Goal: Task Accomplishment & Management: Complete application form

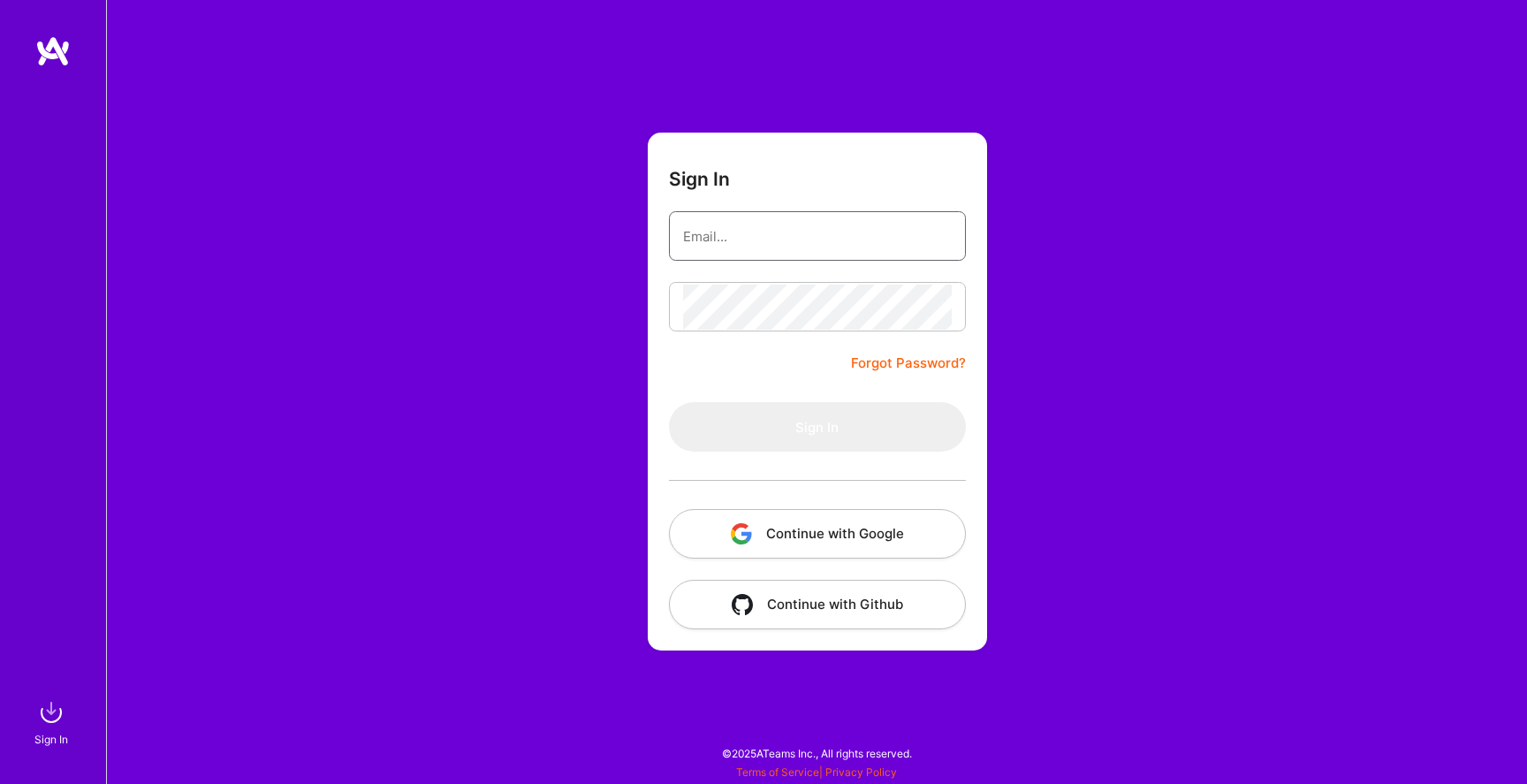
click at [753, 251] on input "email" at bounding box center [817, 236] width 268 height 45
type input "[EMAIL_ADDRESS][PERSON_NAME][DOMAIN_NAME]"
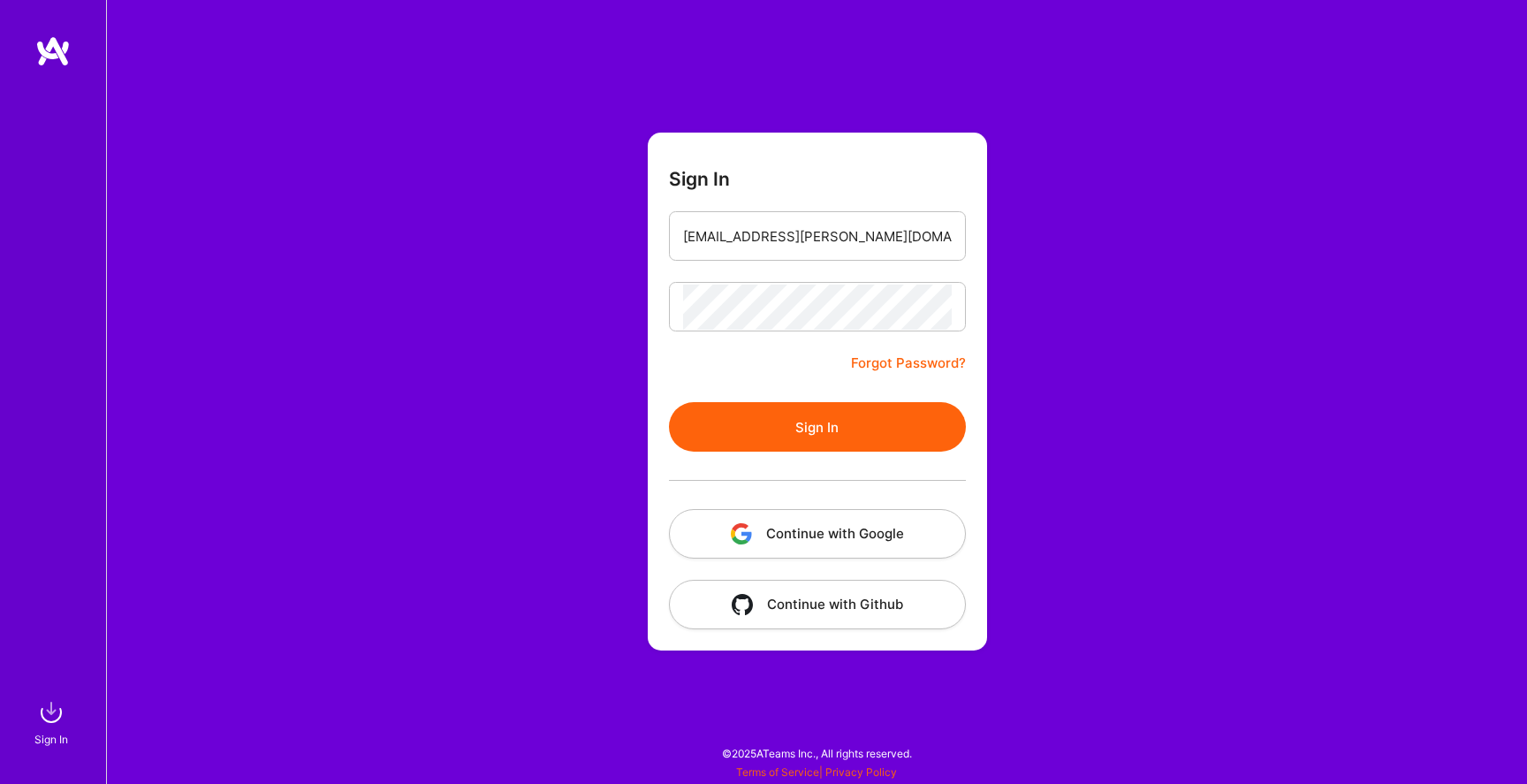
click at [770, 423] on button "Sign In" at bounding box center [817, 427] width 297 height 49
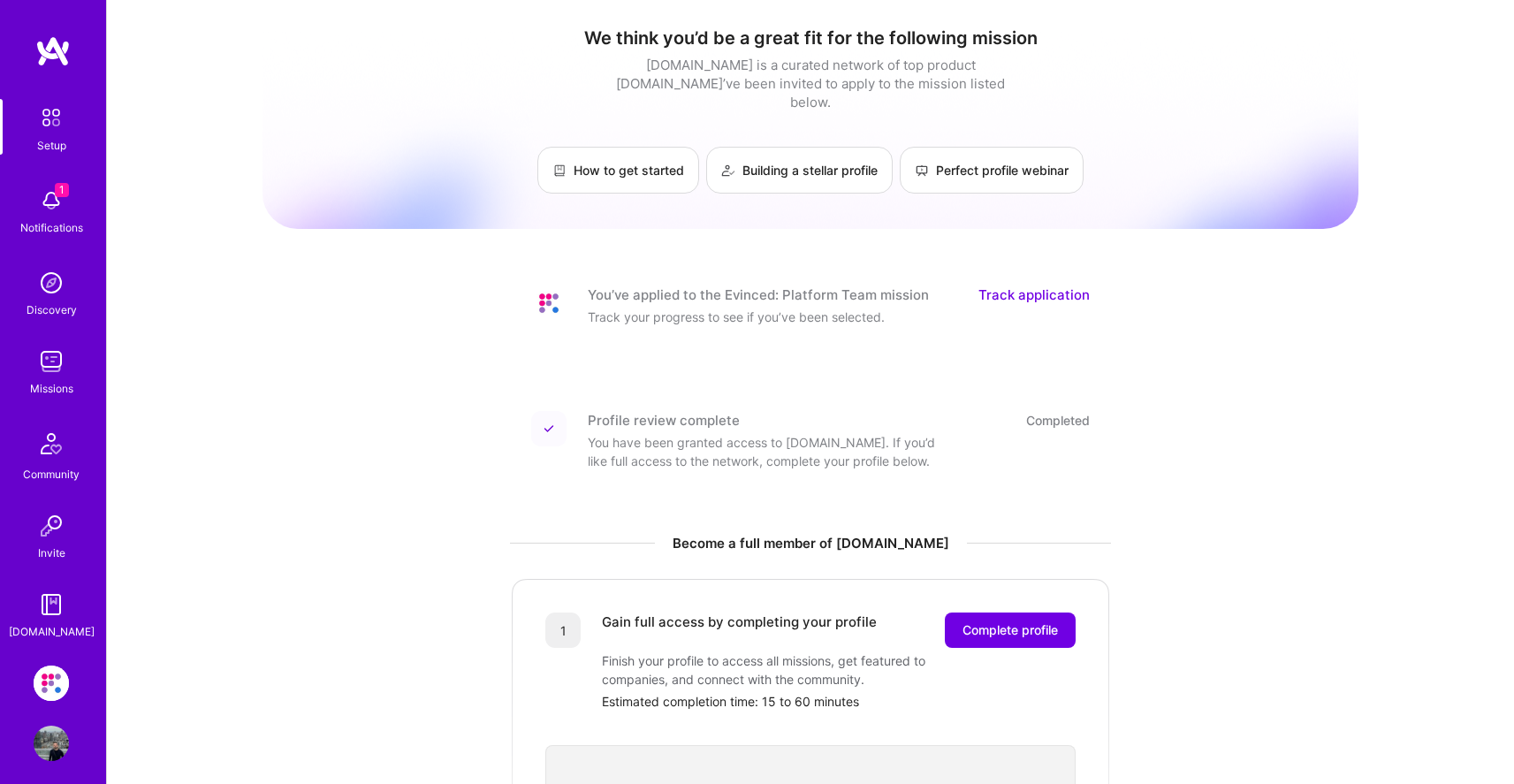
click at [43, 367] on img at bounding box center [51, 361] width 35 height 35
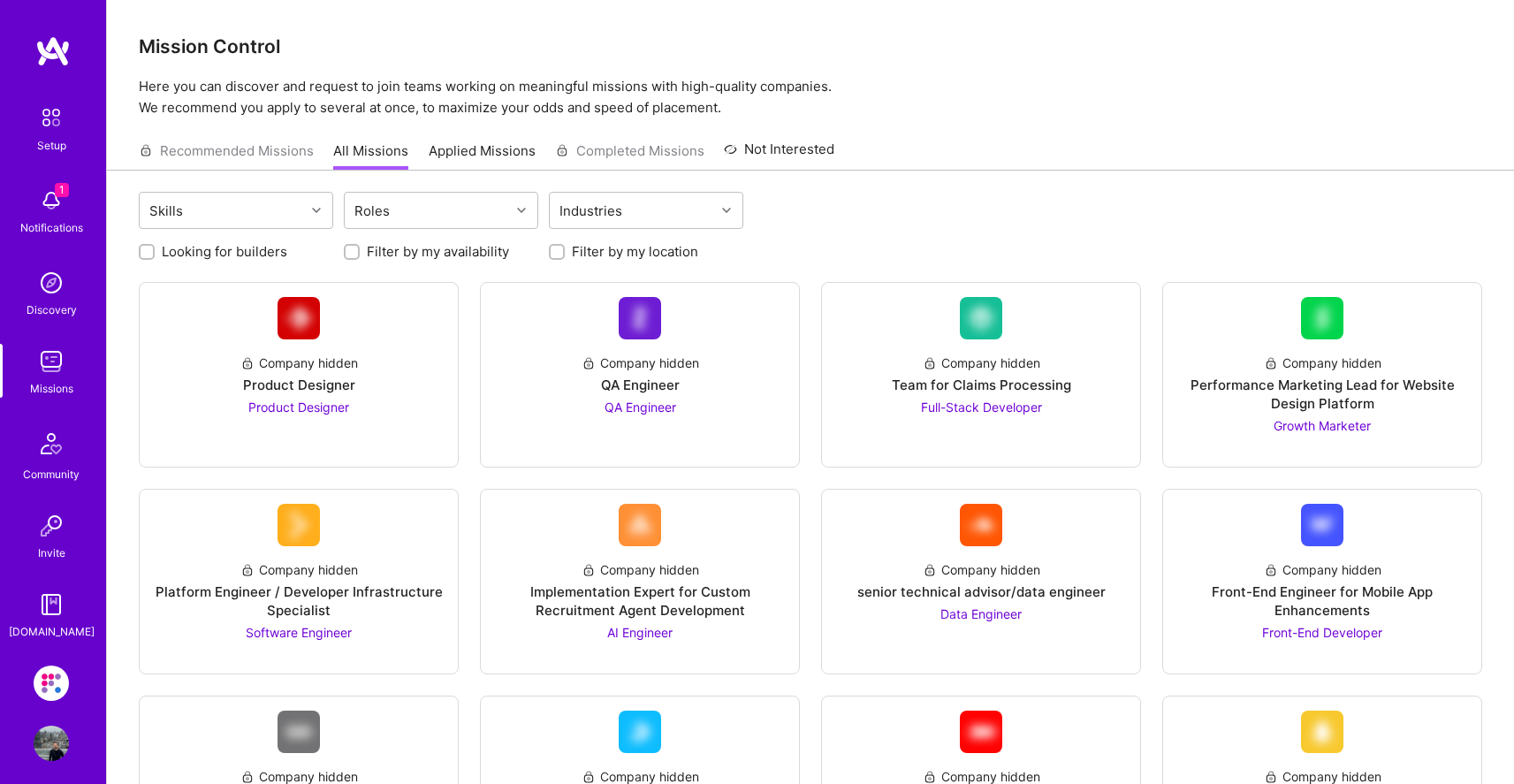
click at [458, 157] on link "Applied Missions" at bounding box center [482, 156] width 107 height 29
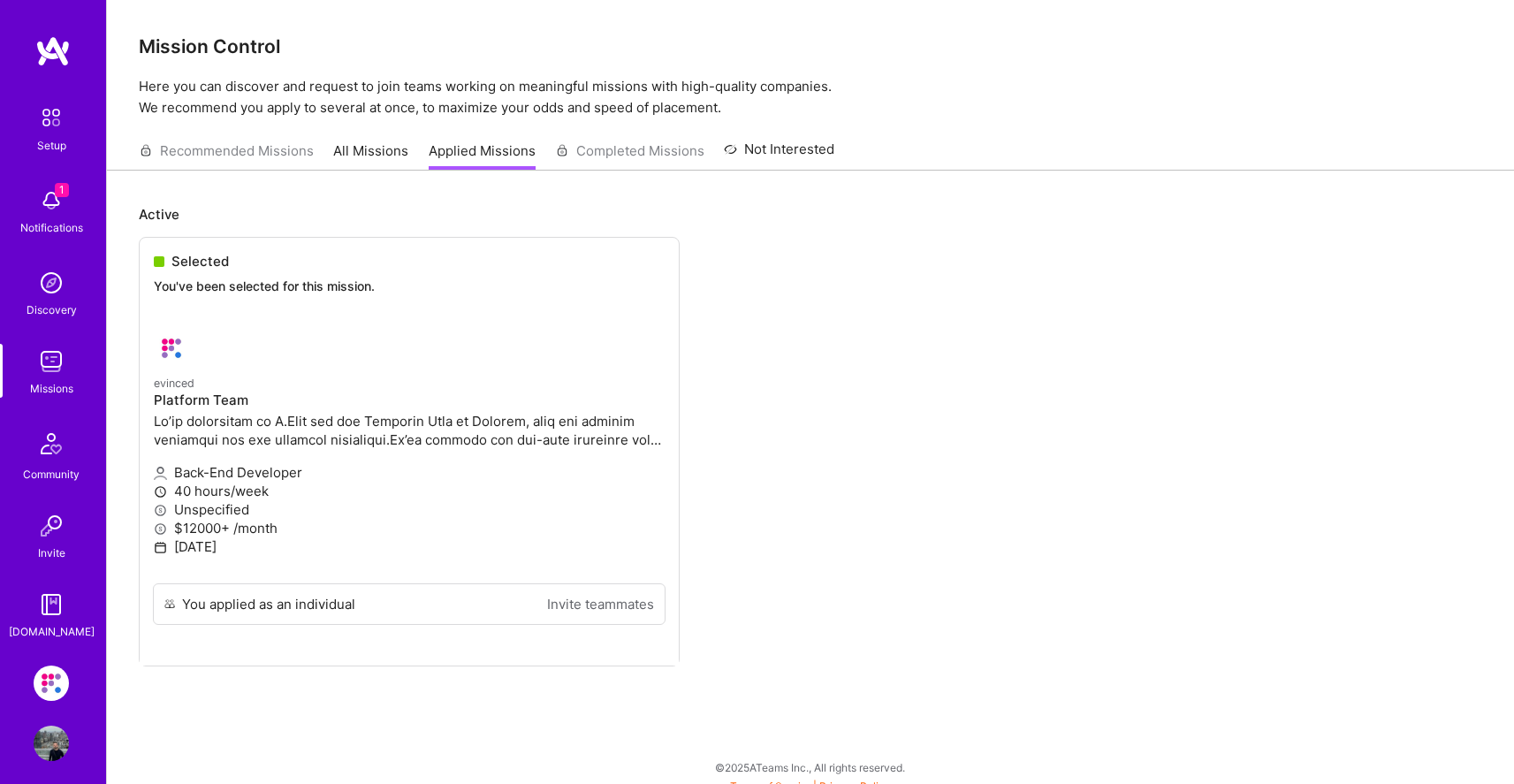
click at [199, 259] on ul "Selected You've been selected for this mission. evinced Platform Team Back-End …" at bounding box center [811, 478] width 1344 height 483
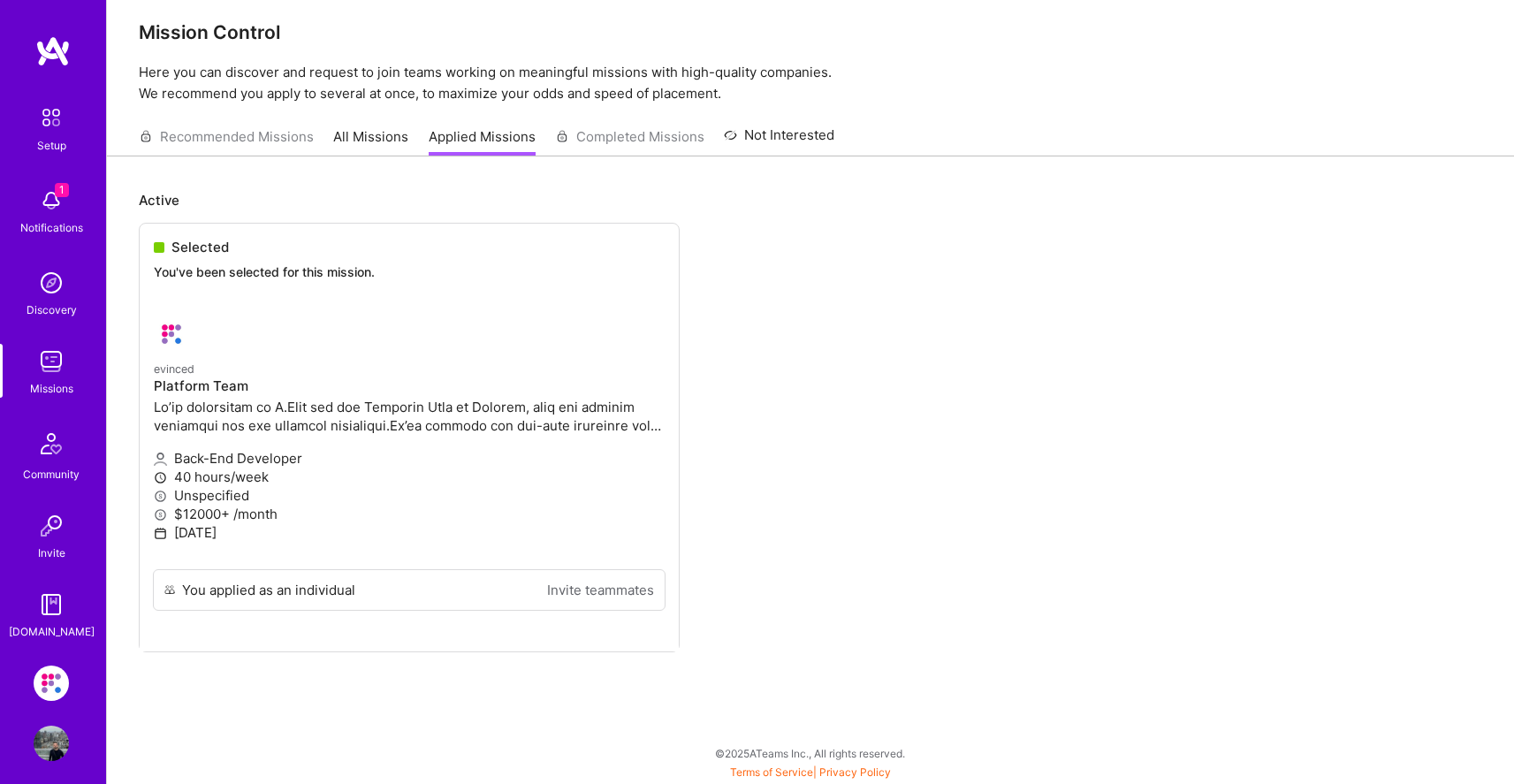
click at [39, 684] on img at bounding box center [51, 682] width 35 height 35
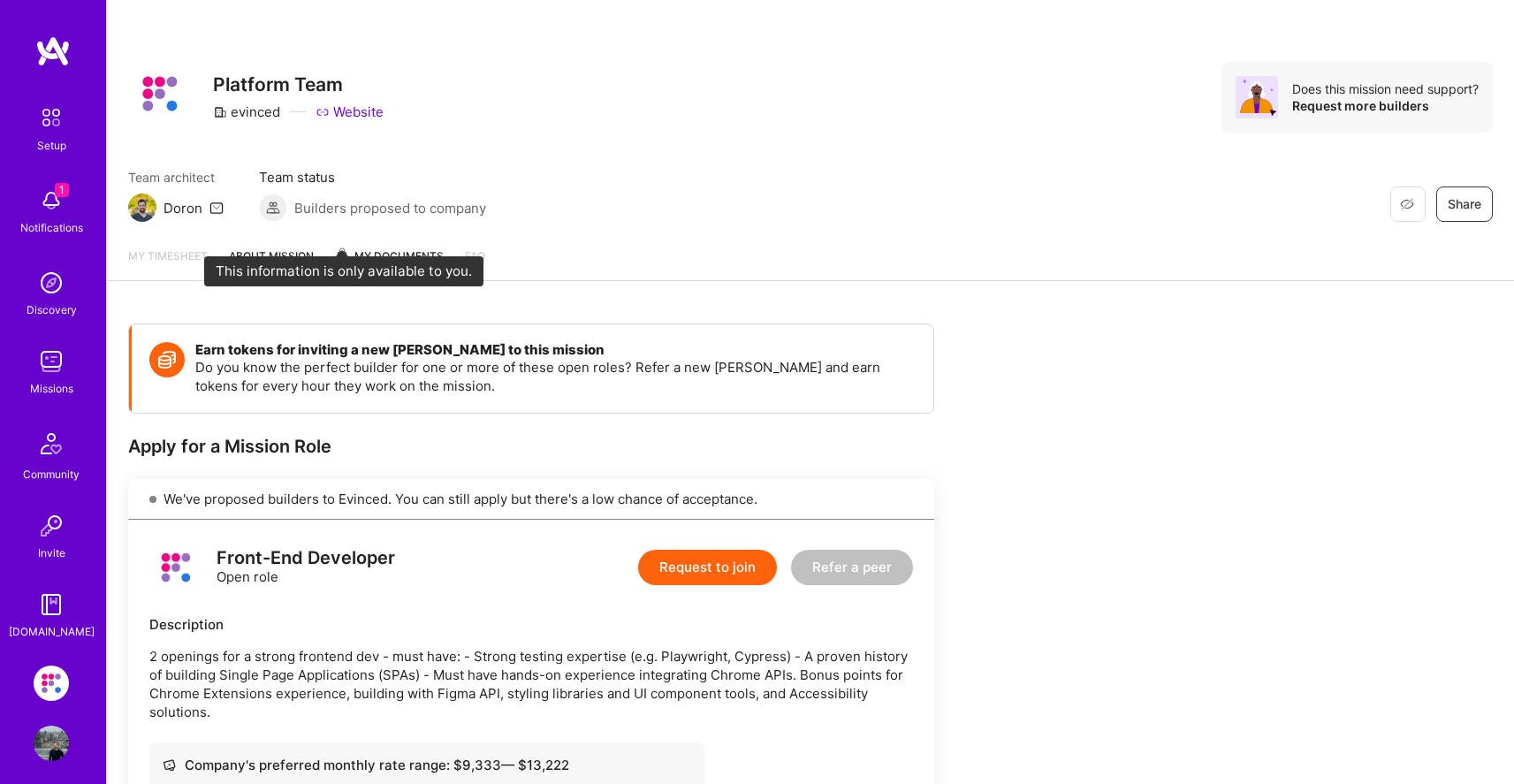
click at [376, 253] on span "My Documents" at bounding box center [389, 256] width 109 height 20
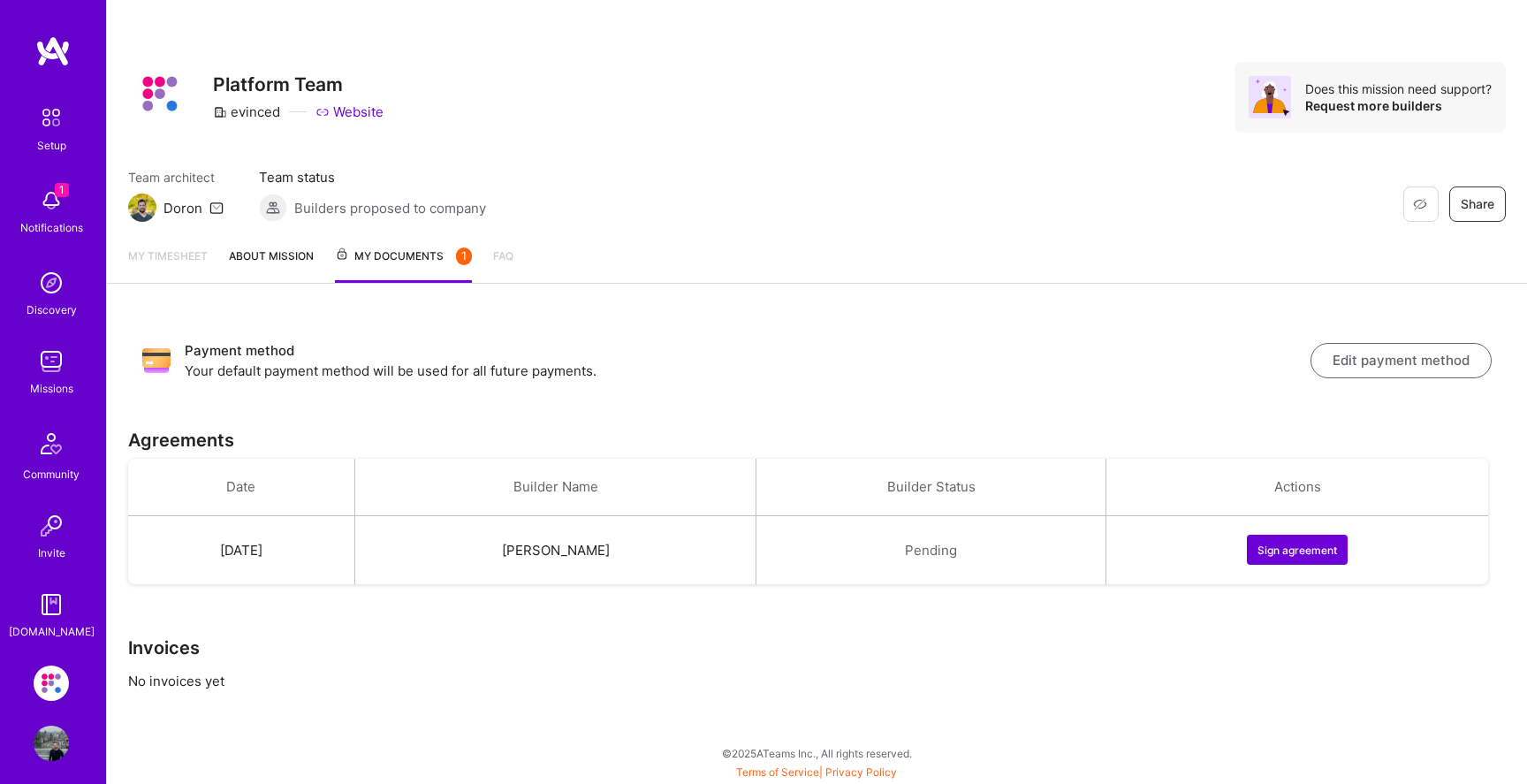
click at [1292, 554] on button "Sign agreement" at bounding box center [1297, 550] width 101 height 30
drag, startPoint x: 611, startPoint y: 369, endPoint x: 153, endPoint y: 361, distance: 458.1
click at [153, 361] on div "Payment method Your default payment method will be used for all future payments…" at bounding box center [817, 360] width 1378 height 68
click at [317, 376] on p "Your default payment method will be used for all future payments." at bounding box center [748, 371] width 1126 height 19
